Goal: Browse casually

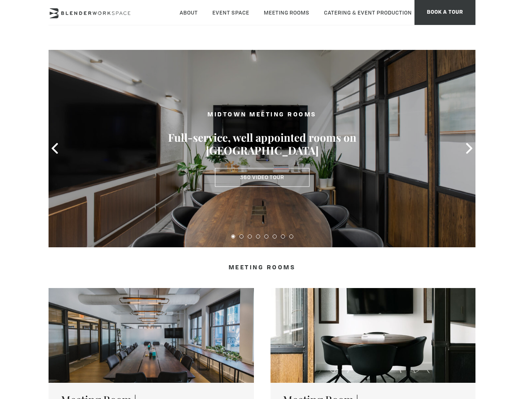
click at [55, 148] on icon at bounding box center [54, 148] width 11 height 11
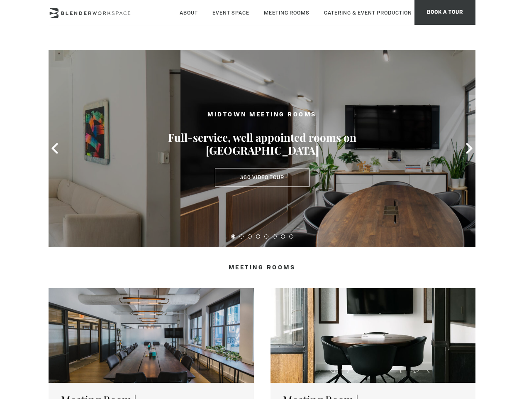
click at [470, 148] on icon at bounding box center [469, 148] width 11 height 11
click at [233, 236] on button at bounding box center [233, 236] width 4 height 4
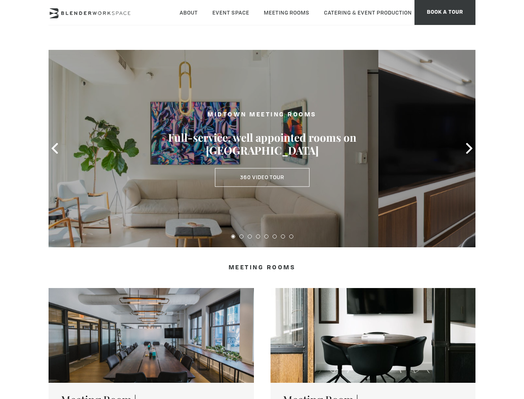
click at [242, 236] on button at bounding box center [242, 236] width 4 height 4
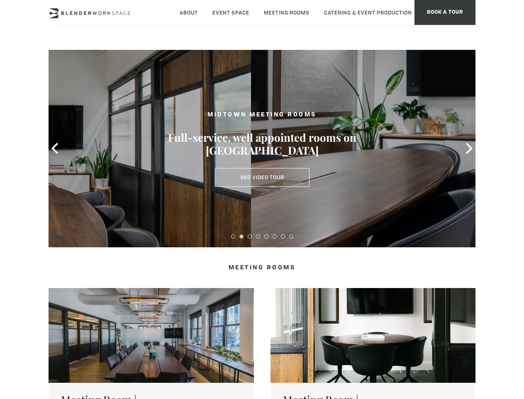
click at [250, 236] on button at bounding box center [250, 236] width 4 height 4
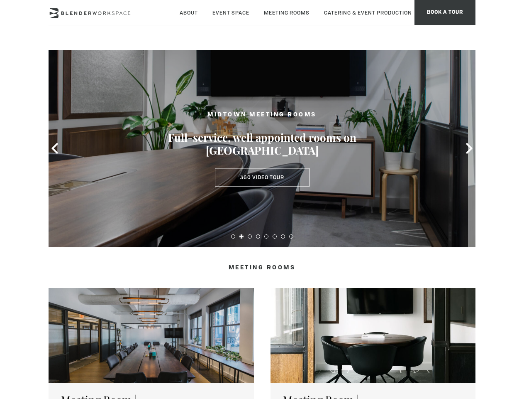
click at [258, 236] on button at bounding box center [258, 236] width 4 height 4
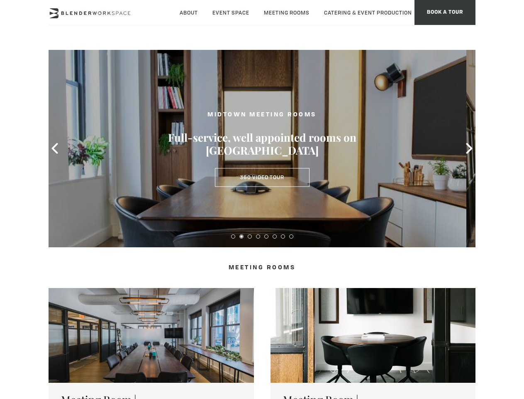
click at [267, 236] on button at bounding box center [266, 236] width 4 height 4
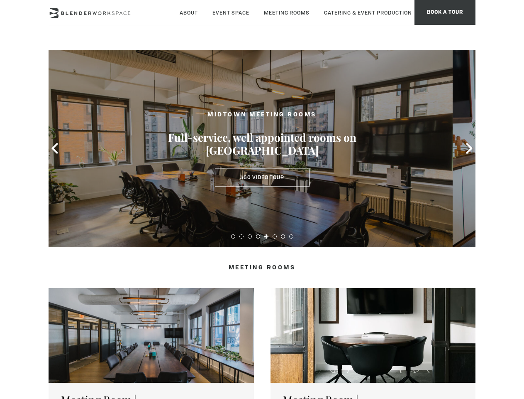
click at [275, 236] on button at bounding box center [275, 236] width 4 height 4
